Goal: Task Accomplishment & Management: Manage account settings

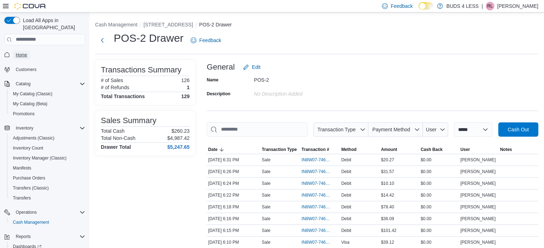
click at [27, 51] on link "Home" at bounding box center [21, 55] width 17 height 9
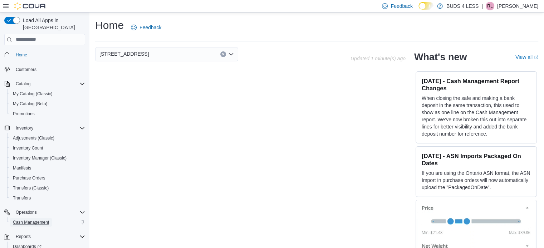
click at [23, 220] on span "Cash Management" at bounding box center [31, 223] width 36 height 6
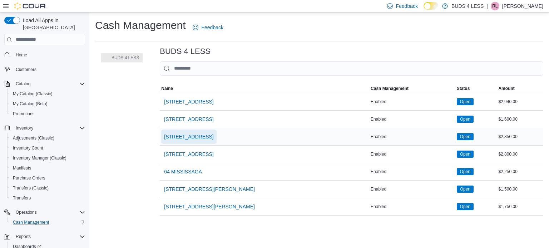
click at [177, 138] on span "[STREET_ADDRESS]" at bounding box center [188, 136] width 49 height 7
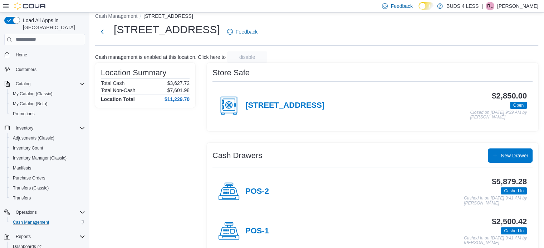
scroll to position [23, 0]
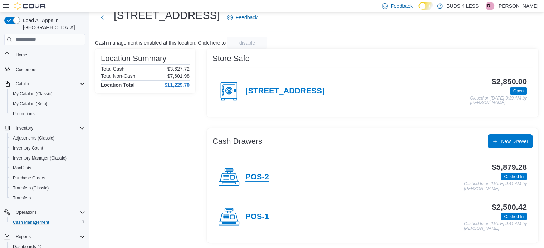
click at [268, 175] on h4 "POS-2" at bounding box center [257, 177] width 24 height 9
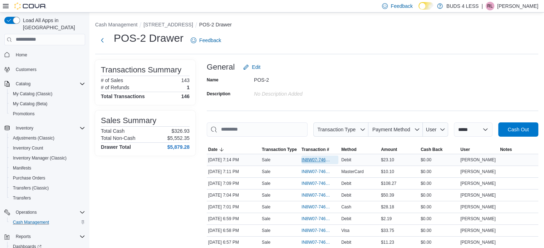
click at [316, 157] on span "IN8W07-746691" at bounding box center [316, 160] width 30 height 6
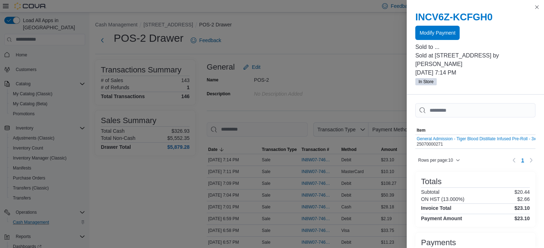
click at [439, 41] on div at bounding box center [475, 41] width 120 height 3
click at [442, 33] on span "Modify Payment" at bounding box center [437, 32] width 36 height 7
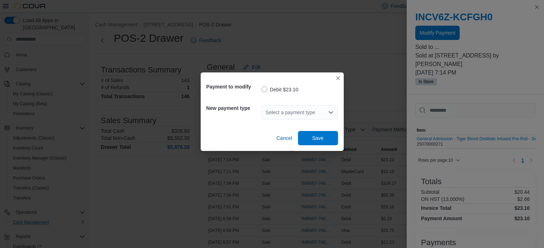
click at [291, 114] on div "Select a payment type" at bounding box center [299, 112] width 76 height 14
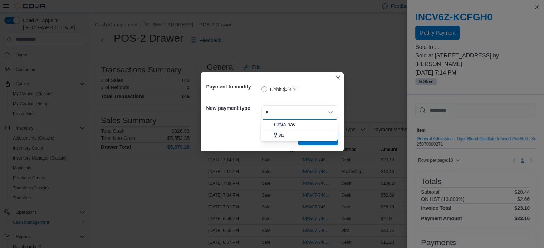
type input "*"
click at [294, 135] on span "V isa" at bounding box center [303, 135] width 59 height 7
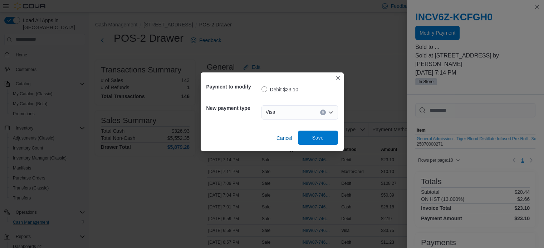
click at [309, 135] on span "Save" at bounding box center [317, 138] width 31 height 14
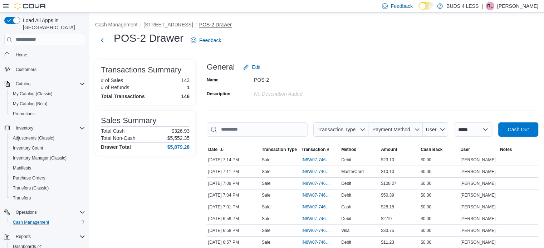
click at [199, 24] on button "POS-2 Drawer" at bounding box center [215, 25] width 33 height 6
click at [163, 24] on button "[STREET_ADDRESS]" at bounding box center [167, 25] width 49 height 6
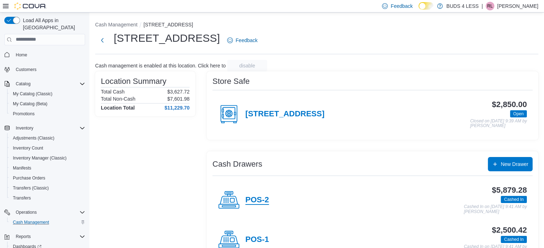
click at [249, 201] on h4 "POS-2" at bounding box center [257, 200] width 24 height 9
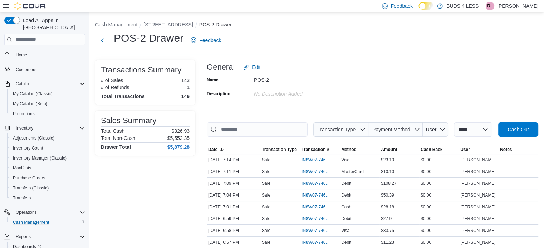
click at [169, 25] on button "[STREET_ADDRESS]" at bounding box center [167, 25] width 49 height 6
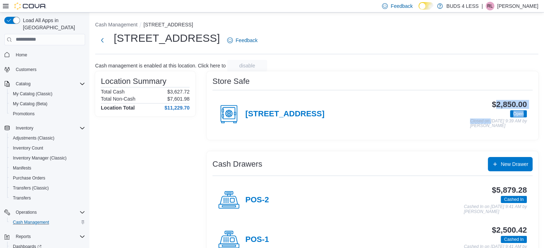
drag, startPoint x: 501, startPoint y: 105, endPoint x: 473, endPoint y: 121, distance: 32.2
click at [476, 124] on div "$2,850.00 Open Closed on [DATE] 9:39 AM by [PERSON_NAME]" at bounding box center [425, 114] width 202 height 28
click at [473, 121] on p "Closed on [DATE] 9:39 AM by [PERSON_NAME]" at bounding box center [498, 124] width 57 height 10
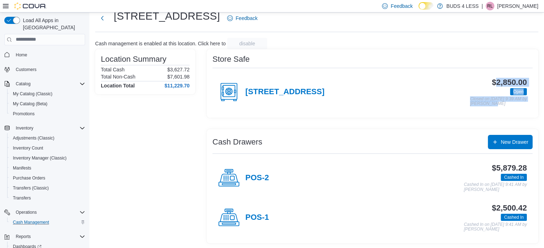
scroll to position [23, 0]
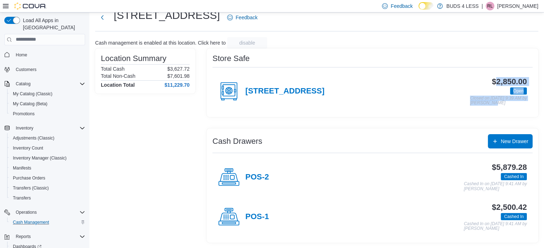
click at [456, 86] on div "$2,850.00 Open Closed on [DATE] 9:39 AM by [PERSON_NAME]" at bounding box center [425, 92] width 202 height 28
drag, startPoint x: 516, startPoint y: 79, endPoint x: 510, endPoint y: 82, distance: 6.2
click at [510, 82] on h3 "$2,850.00" at bounding box center [508, 82] width 35 height 9
click at [466, 89] on div "$2,850.00 Open Closed on [DATE] 9:39 AM by [PERSON_NAME]" at bounding box center [425, 92] width 202 height 28
drag, startPoint x: 493, startPoint y: 167, endPoint x: 543, endPoint y: 162, distance: 50.3
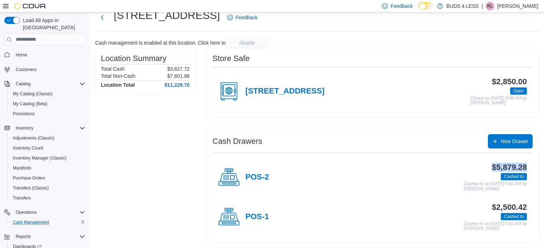
click at [538, 162] on div "Cash Drawers New Drawer POS-2 $5,879.28 Cashed In Cashed In on [DATE] 9:41 AM b…" at bounding box center [372, 186] width 331 height 114
drag, startPoint x: 501, startPoint y: 80, endPoint x: 544, endPoint y: 77, distance: 43.4
click at [543, 77] on html "Feedback Dark Mode BUDS 4 LESS | [PERSON_NAME] Load All Apps in New Hub Home Cu…" at bounding box center [272, 101] width 544 height 248
click at [501, 93] on div "$2,850.00 Open Closed on [DATE] 9:39 AM by [PERSON_NAME]" at bounding box center [425, 92] width 202 height 28
drag, startPoint x: 507, startPoint y: 80, endPoint x: 532, endPoint y: 81, distance: 24.7
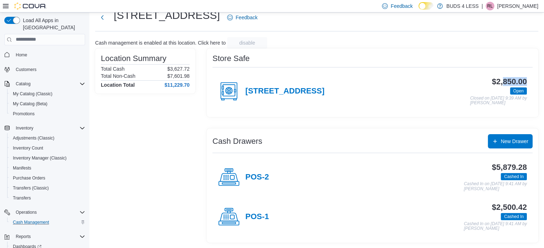
click at [532, 81] on div "[STREET_ADDRESS] $2,850.00 Open Closed on [DATE] 9:39 AM by [PERSON_NAME]" at bounding box center [372, 92] width 320 height 40
click at [438, 82] on div "$2,850.00 Open Closed on [DATE] 9:39 AM by [PERSON_NAME]" at bounding box center [425, 92] width 202 height 28
click at [287, 88] on h4 "[STREET_ADDRESS]" at bounding box center [284, 91] width 79 height 9
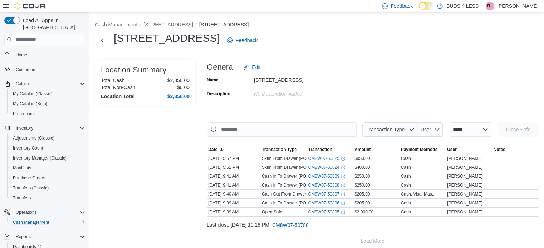
click at [164, 23] on button "[STREET_ADDRESS]" at bounding box center [167, 25] width 49 height 6
